Goal: Information Seeking & Learning: Learn about a topic

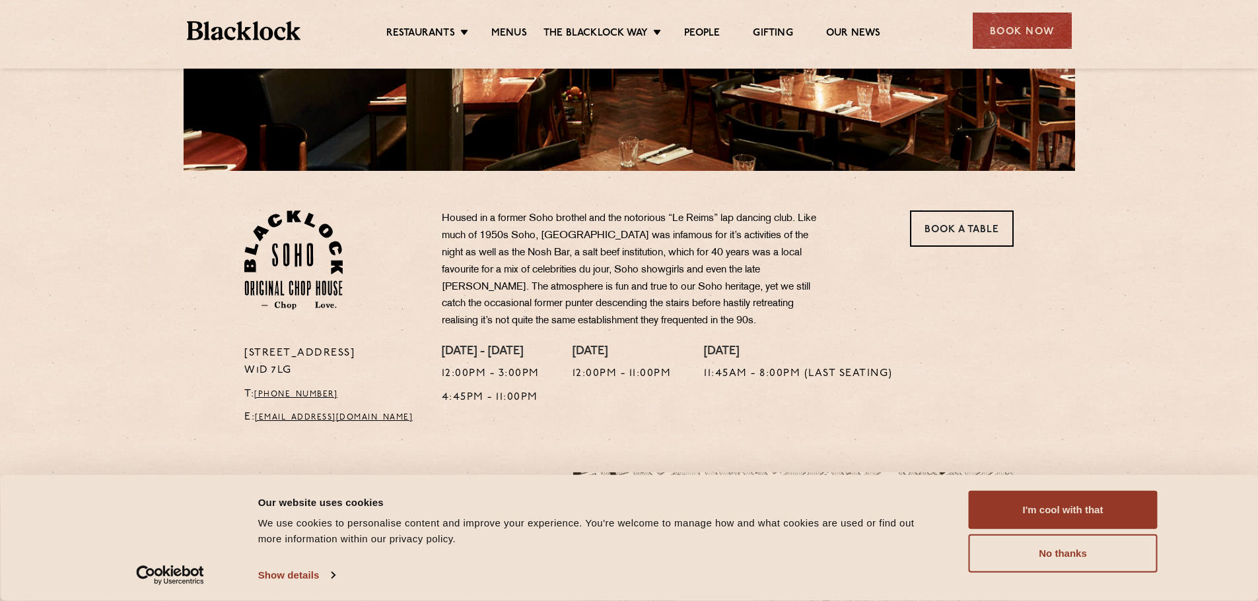
scroll to position [198, 0]
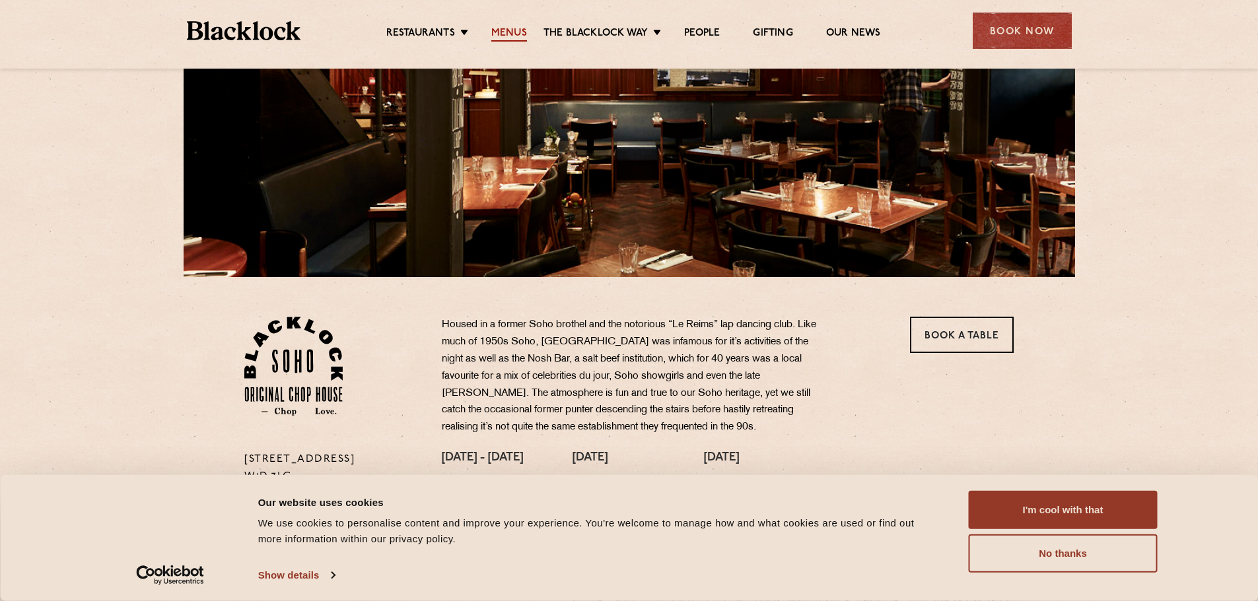
click at [501, 29] on link "Menus" at bounding box center [509, 34] width 36 height 15
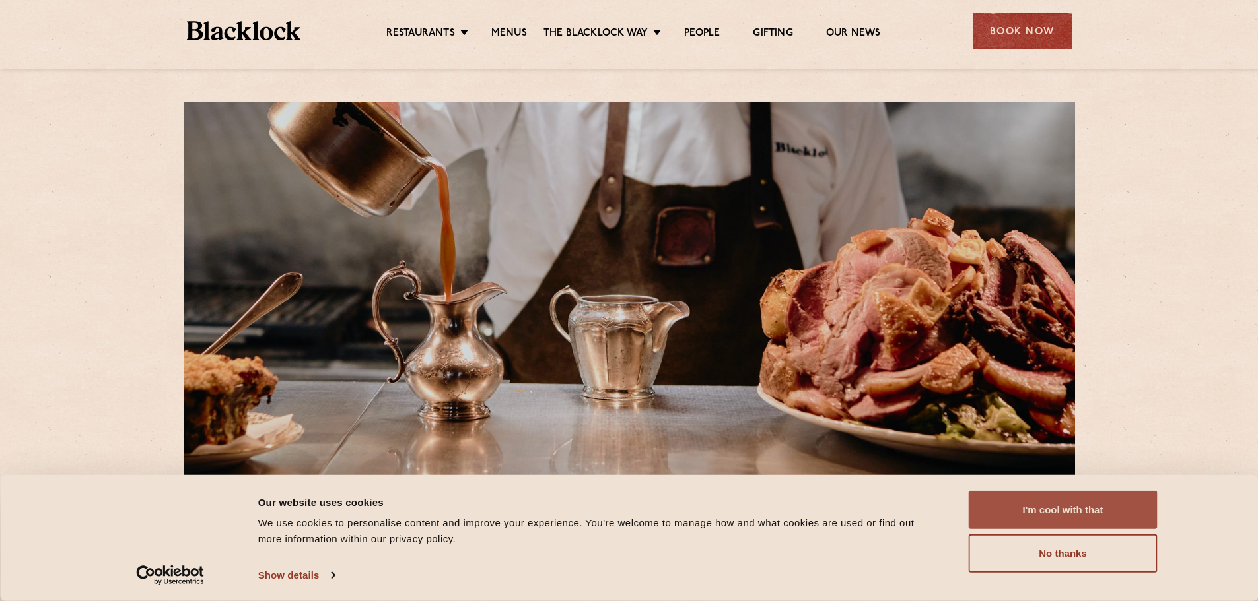
click at [1072, 506] on button "I'm cool with that" at bounding box center [1063, 510] width 189 height 38
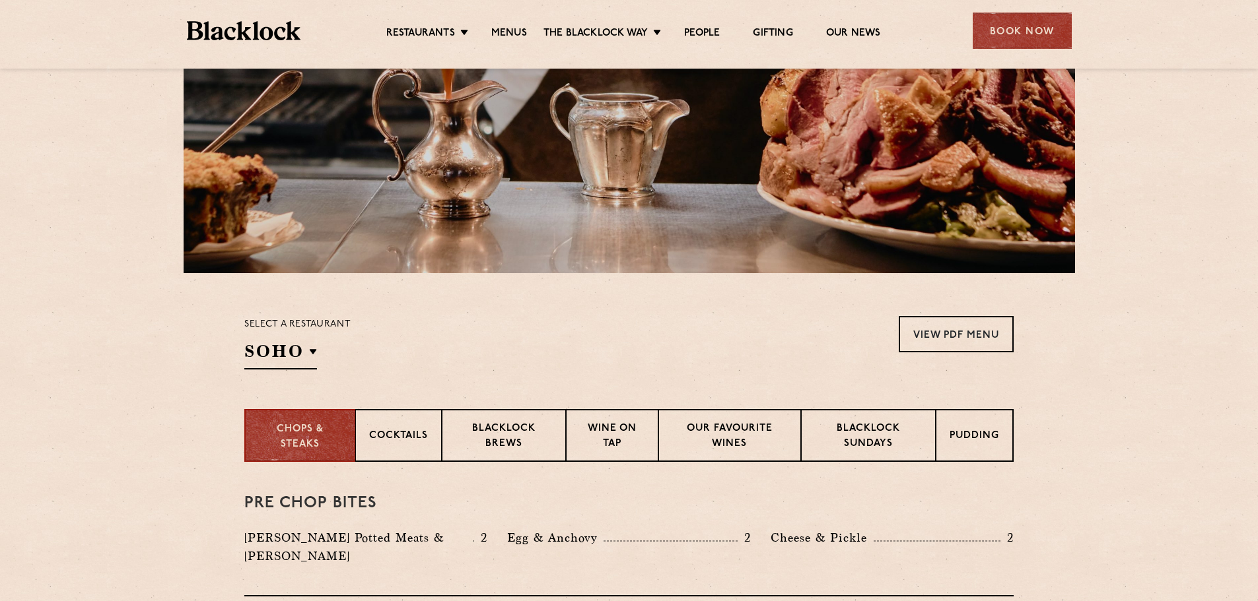
scroll to position [264, 0]
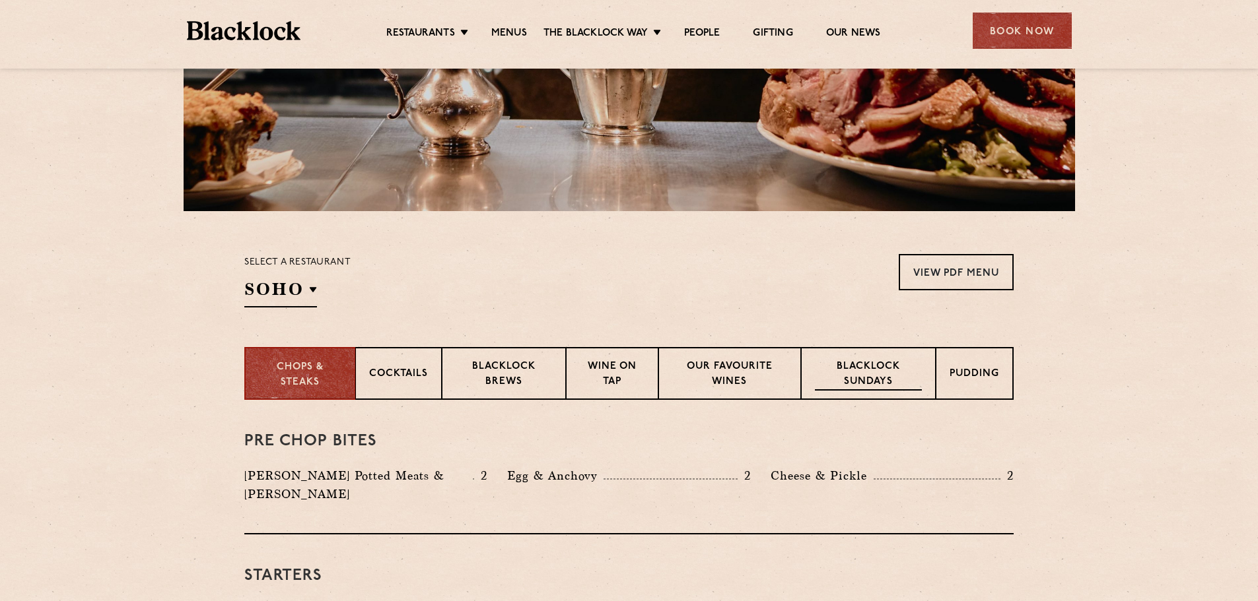
click at [891, 363] on p "Blacklock Sundays" at bounding box center [868, 375] width 107 height 31
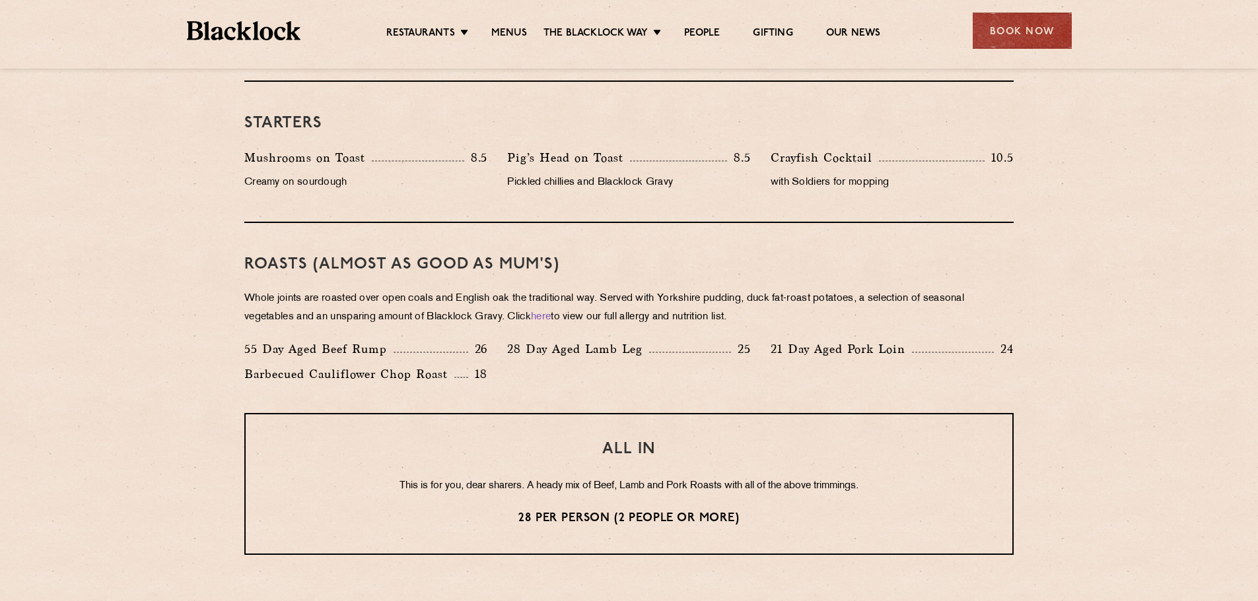
scroll to position [858, 0]
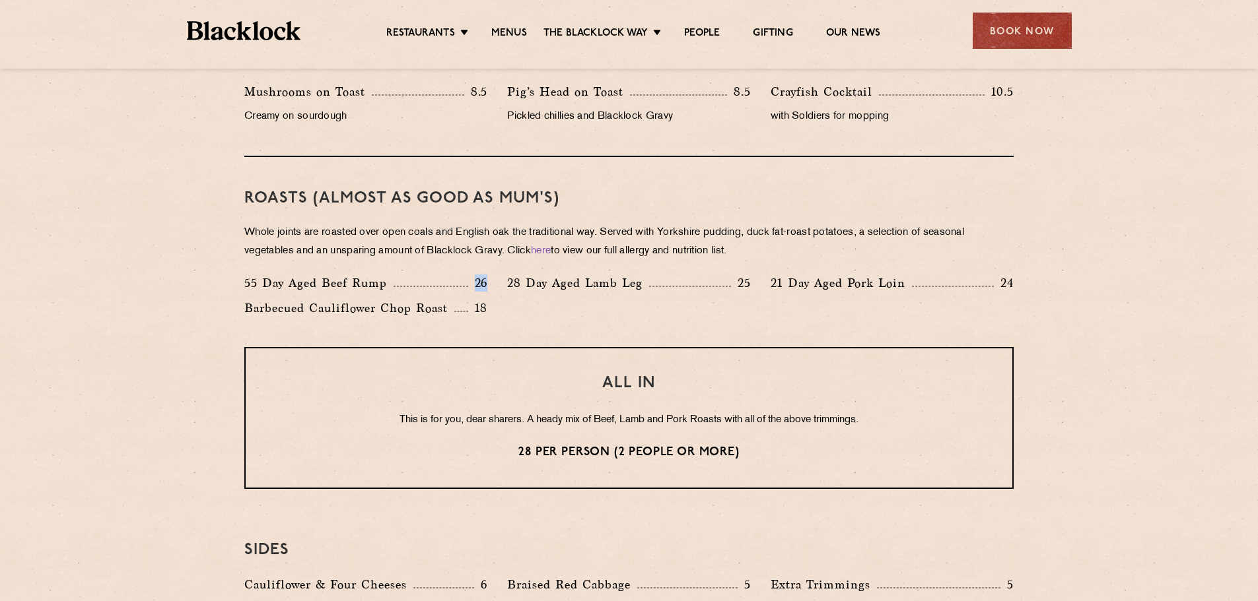
drag, startPoint x: 476, startPoint y: 278, endPoint x: 495, endPoint y: 278, distance: 19.1
click at [495, 278] on div "55 Day Aged Beef Rump 26" at bounding box center [365, 286] width 263 height 25
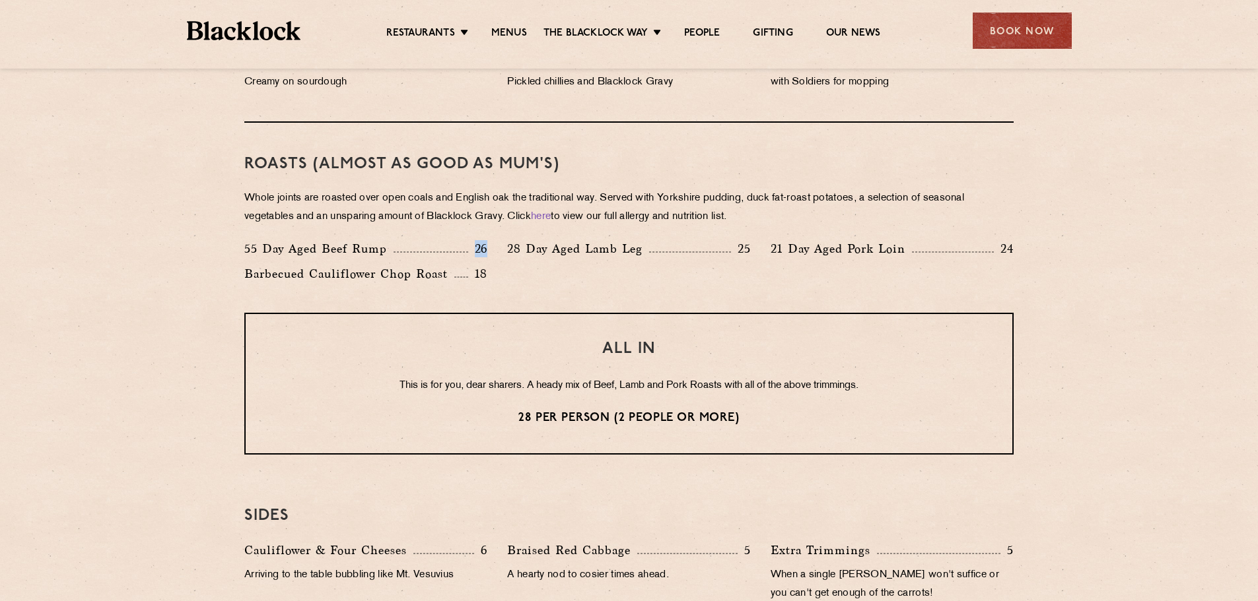
scroll to position [924, 0]
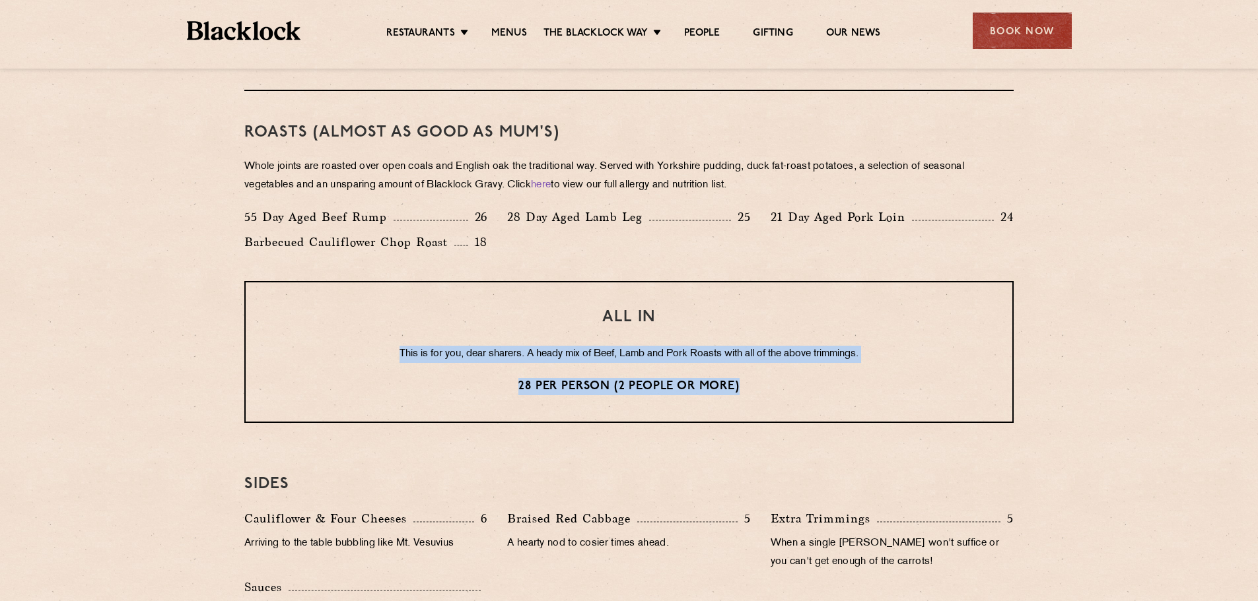
drag, startPoint x: 392, startPoint y: 350, endPoint x: 882, endPoint y: 380, distance: 490.8
click at [882, 380] on div "ALL IN This is for you, dear sharers. A heady mix of Beef, Lamb and Pork Roasts…" at bounding box center [628, 352] width 769 height 142
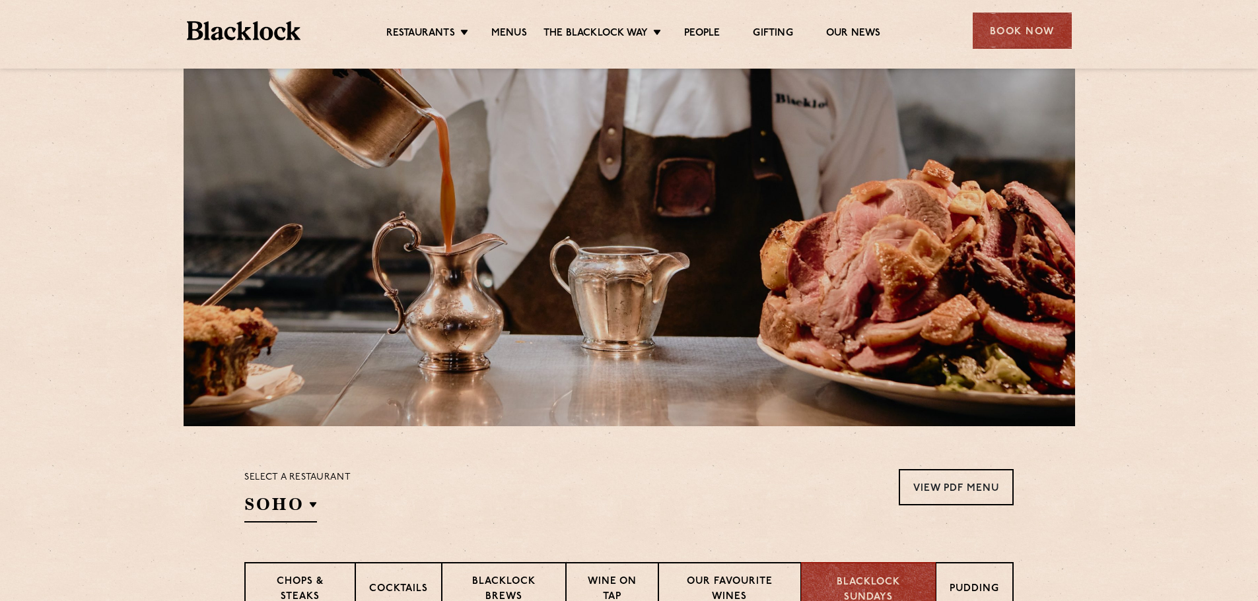
scroll to position [0, 0]
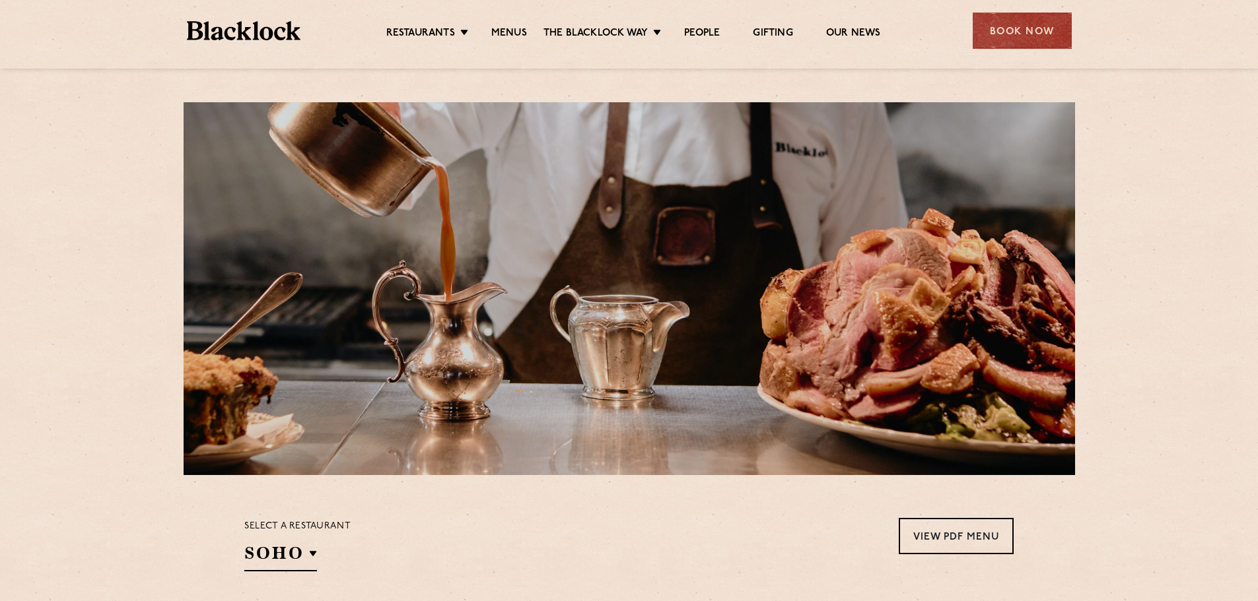
click at [260, 30] on img at bounding box center [244, 30] width 114 height 19
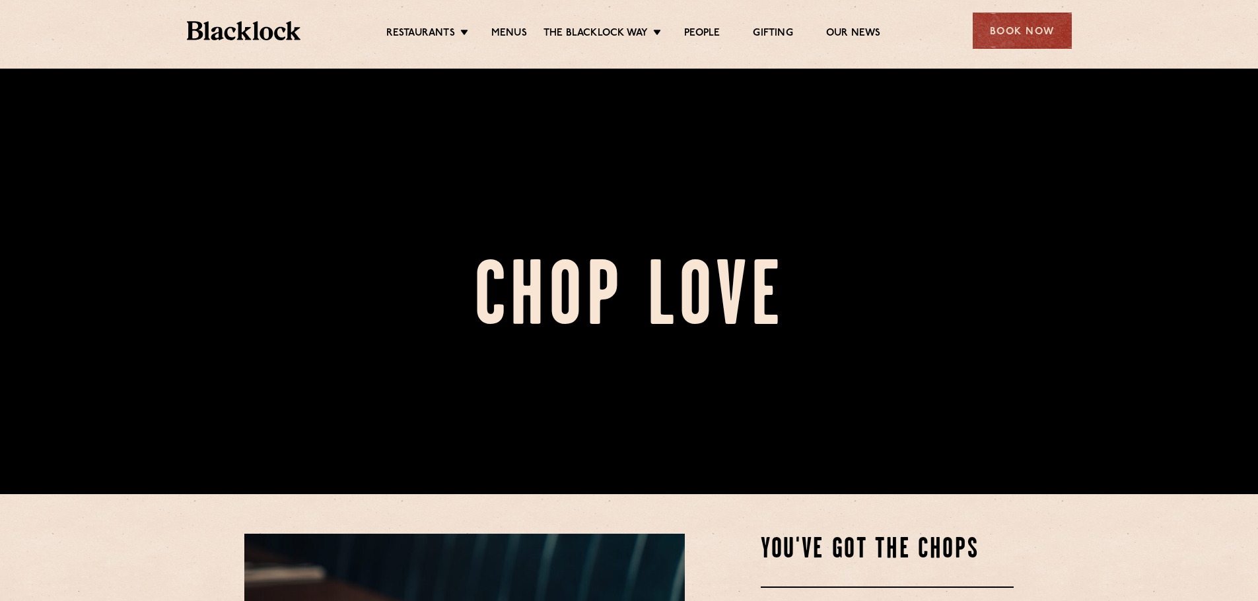
scroll to position [66, 0]
